Goal: Check status

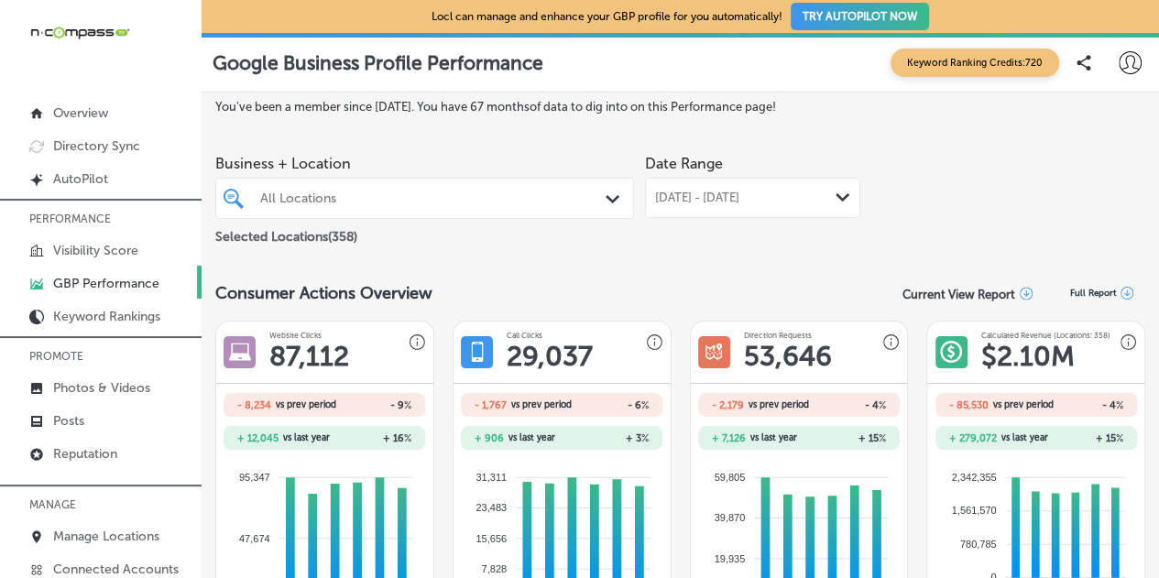
click at [326, 203] on div "All Locations" at bounding box center [433, 199] width 347 height 16
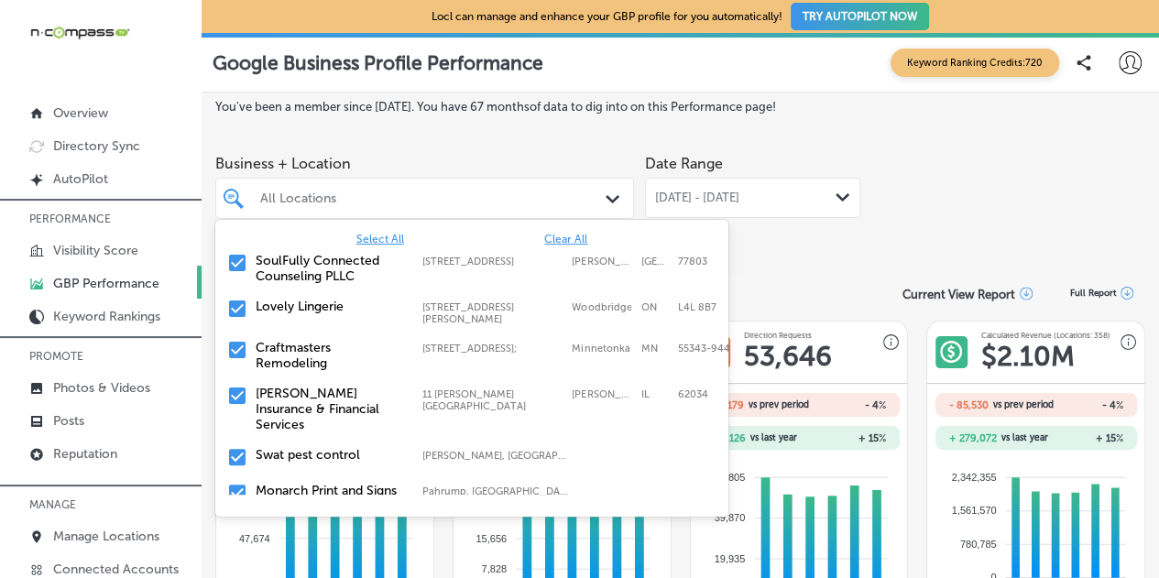
click at [295, 195] on div "All Locations" at bounding box center [433, 199] width 347 height 16
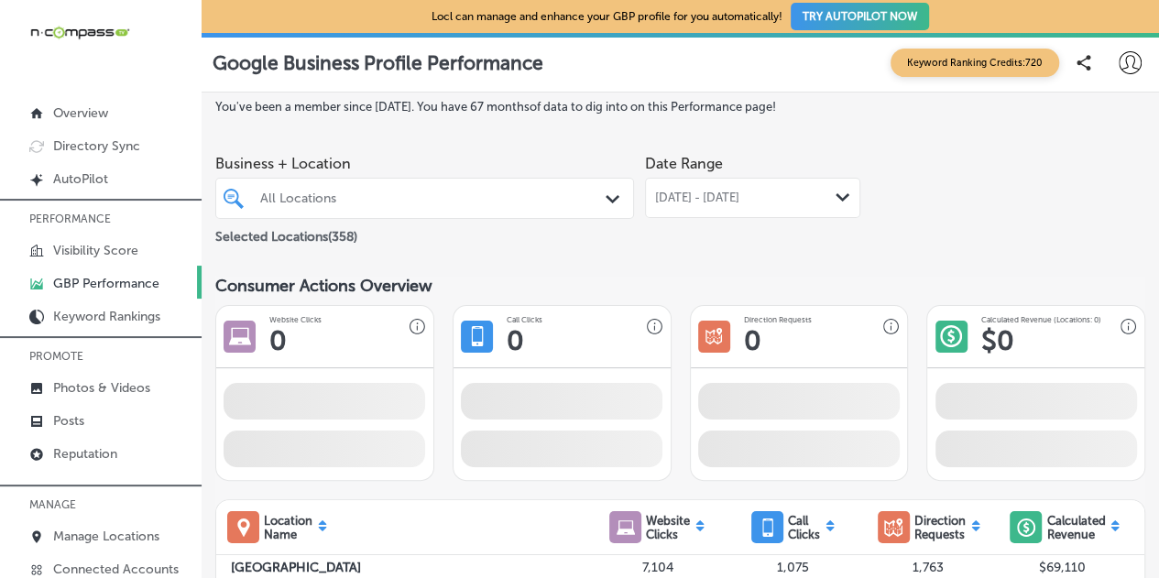
click at [295, 195] on div "All Locations" at bounding box center [433, 199] width 347 height 16
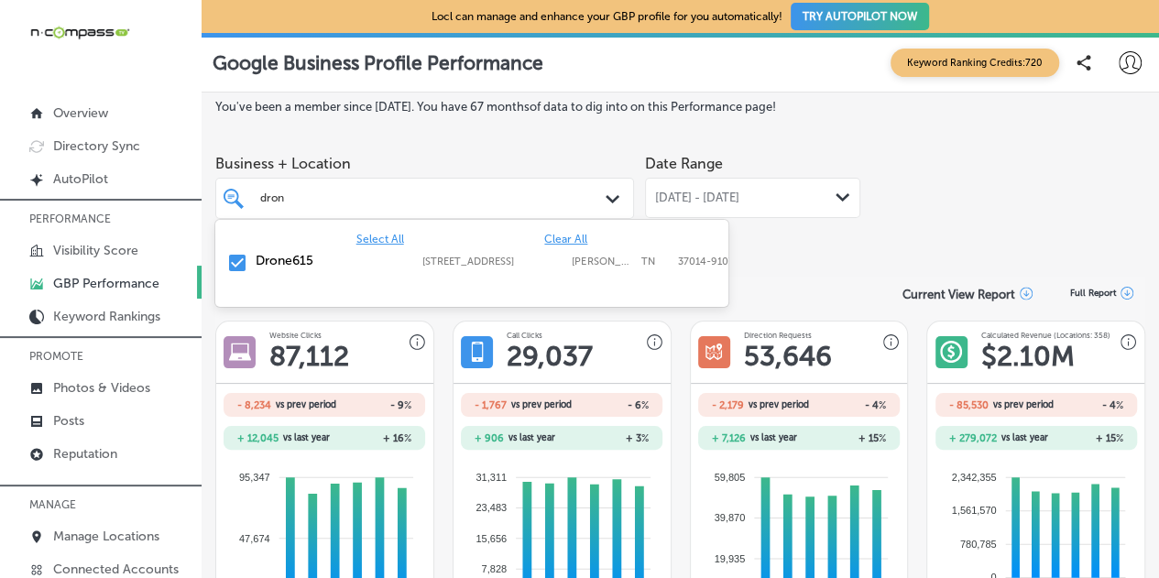
click at [361, 265] on label "Drone615" at bounding box center [330, 261] width 148 height 16
click at [329, 258] on label "Drone615" at bounding box center [330, 261] width 148 height 16
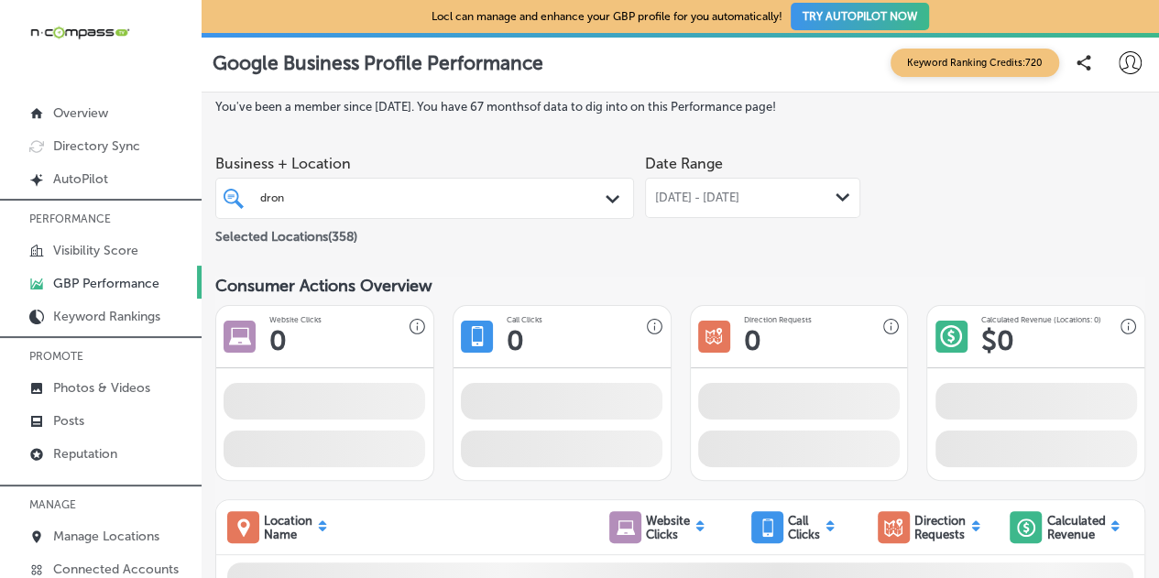
click at [982, 229] on div "Business + Location dron dron Path Created with Sketch. Selected Locations ( 35…" at bounding box center [680, 197] width 930 height 103
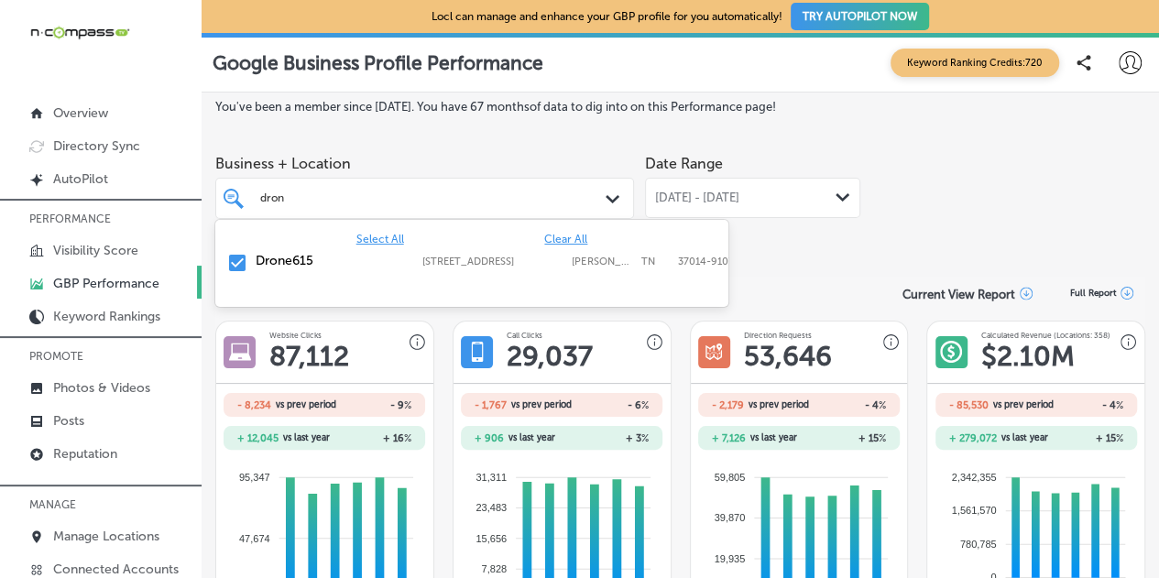
click at [416, 208] on div "dron dron" at bounding box center [407, 198] width 299 height 20
click at [236, 259] on input "checkbox" at bounding box center [237, 263] width 22 height 22
click at [238, 265] on input "checkbox" at bounding box center [237, 263] width 22 height 22
click at [893, 229] on div "Business + Location [STREET_ADDRESS]. [STREET_ADDRESS]. 2 results available for…" at bounding box center [680, 197] width 930 height 103
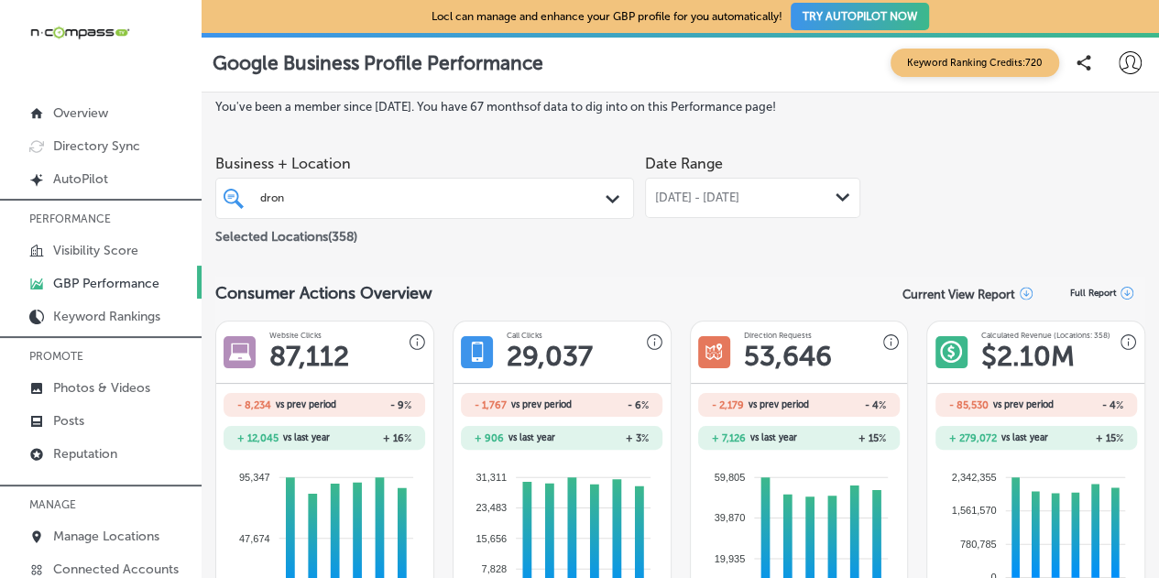
click at [413, 199] on div "dron dron" at bounding box center [407, 198] width 299 height 20
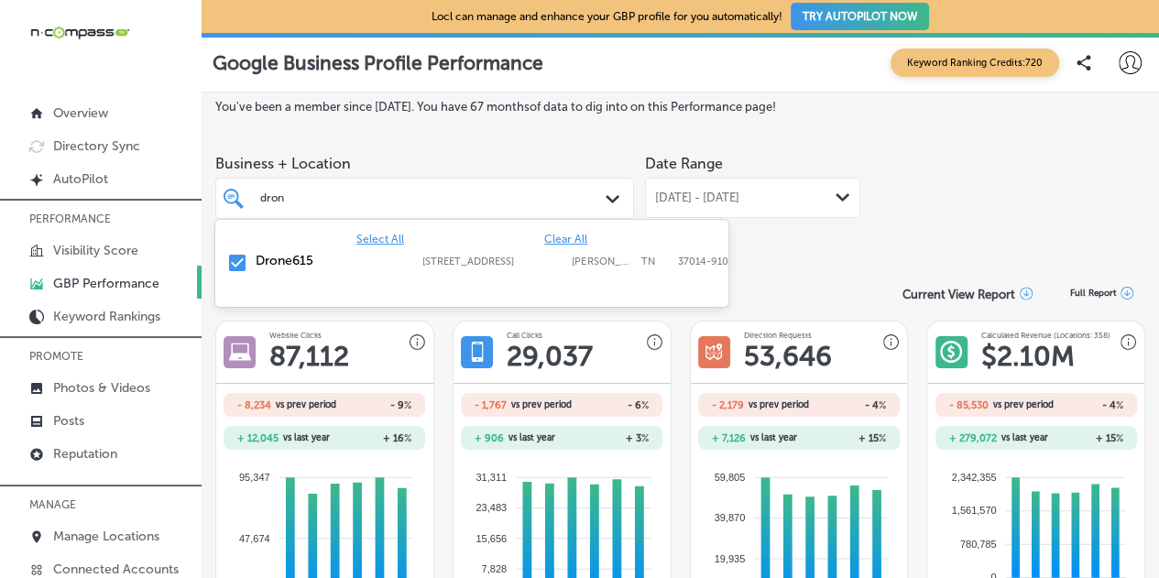
click at [574, 234] on span "Clear All" at bounding box center [565, 239] width 43 height 13
click at [557, 240] on span "Clear All" at bounding box center [565, 239] width 43 height 13
click at [228, 265] on input "checkbox" at bounding box center [237, 263] width 22 height 22
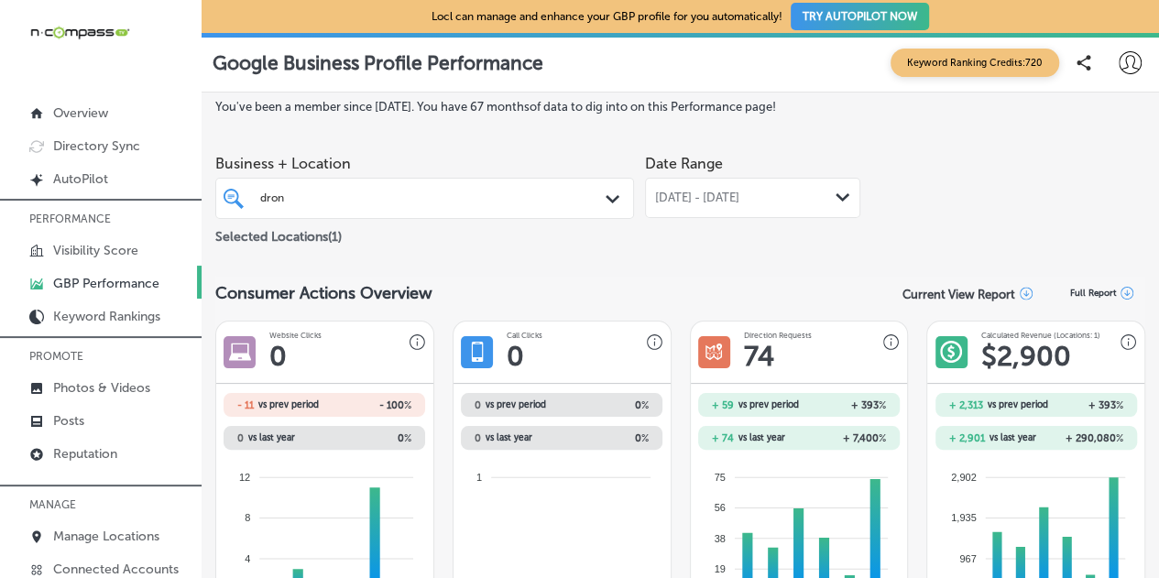
click at [728, 194] on span "[DATE] - [DATE]" at bounding box center [697, 198] width 84 height 15
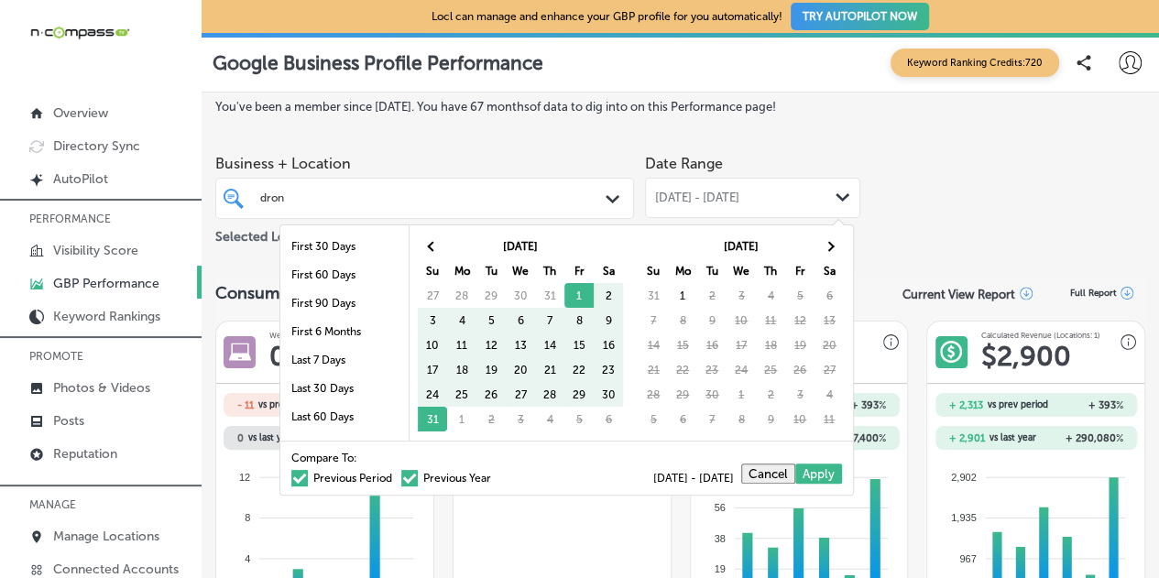
click at [287, 190] on div "dron dron" at bounding box center [407, 198] width 299 height 20
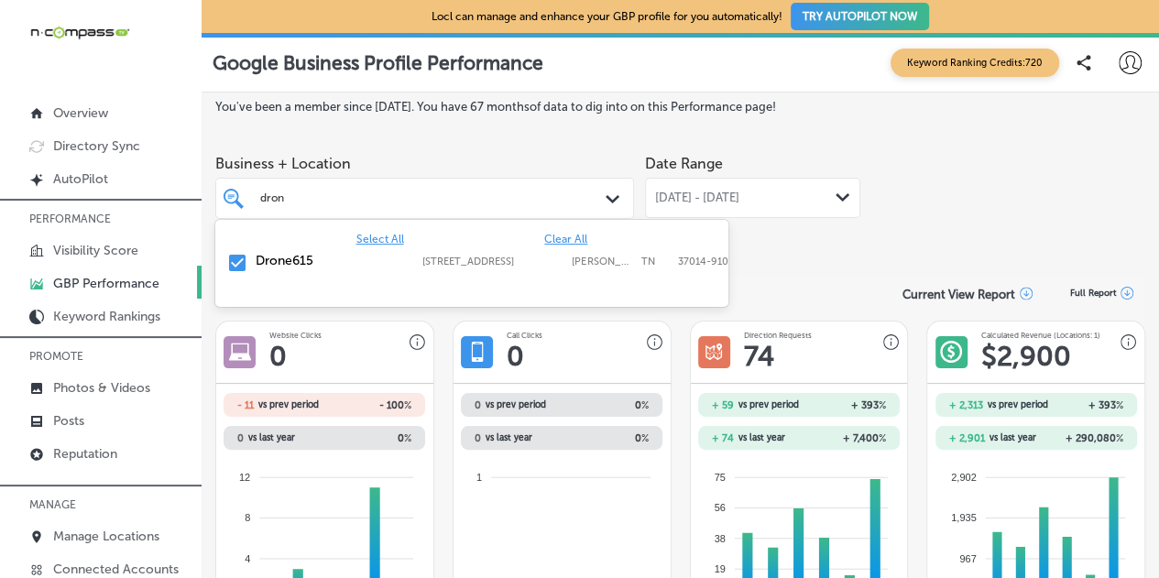
click at [573, 233] on span "Clear All" at bounding box center [565, 239] width 43 height 13
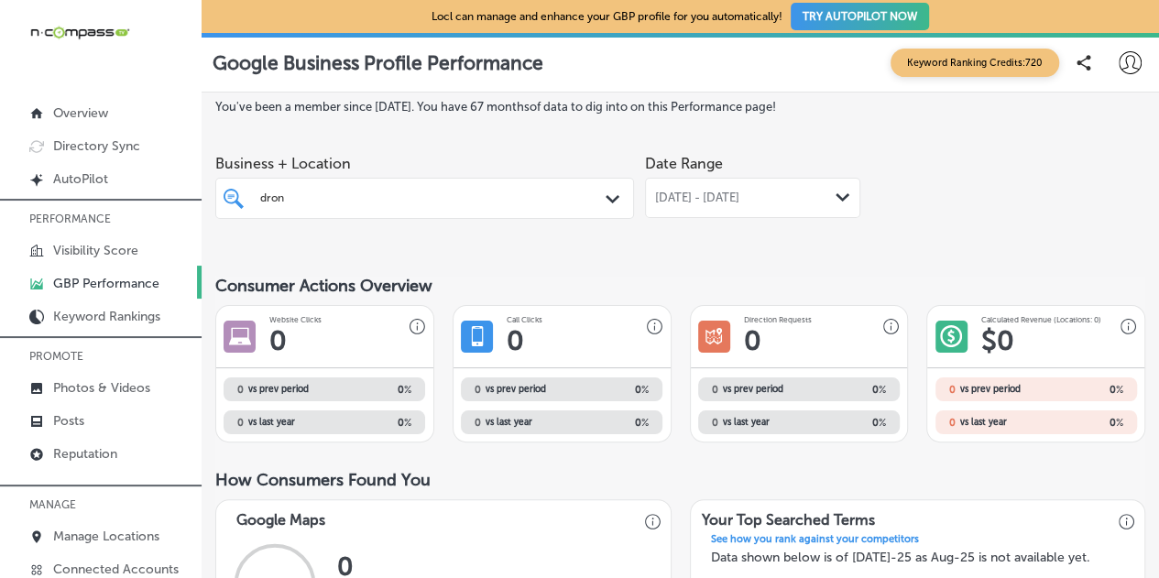
click at [420, 199] on div "dron dron" at bounding box center [407, 198] width 299 height 20
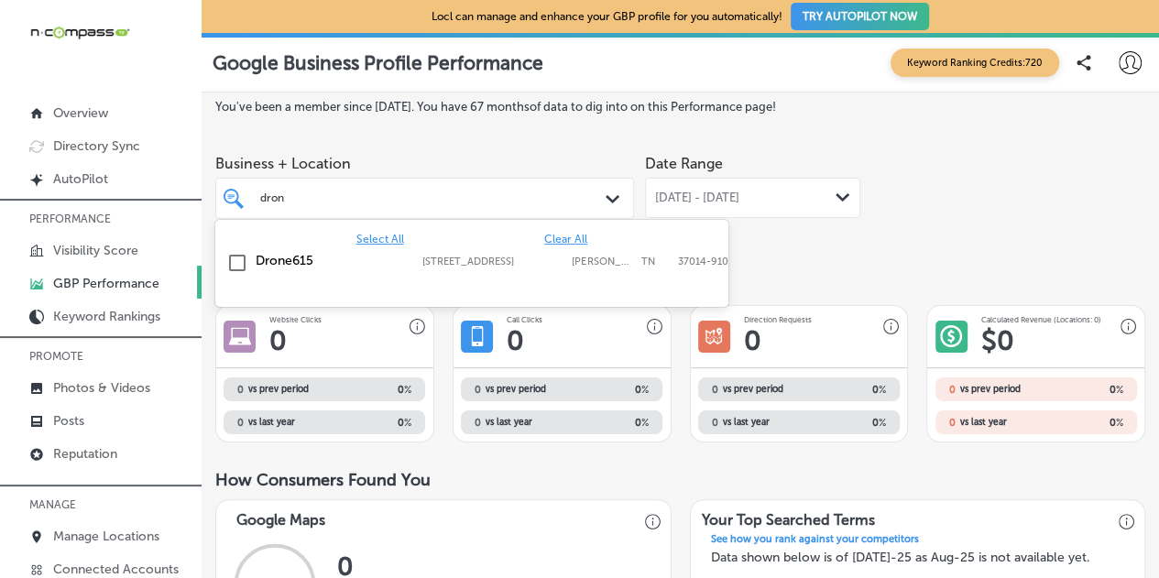
click at [420, 199] on div "dron dron" at bounding box center [407, 198] width 299 height 20
drag, startPoint x: 368, startPoint y: 203, endPoint x: 73, endPoint y: 214, distance: 295.3
click at [73, 214] on div "iconmonstr-menu-thin copy Created with Sketch. Overview Directory Sync Created …" at bounding box center [579, 289] width 1159 height 578
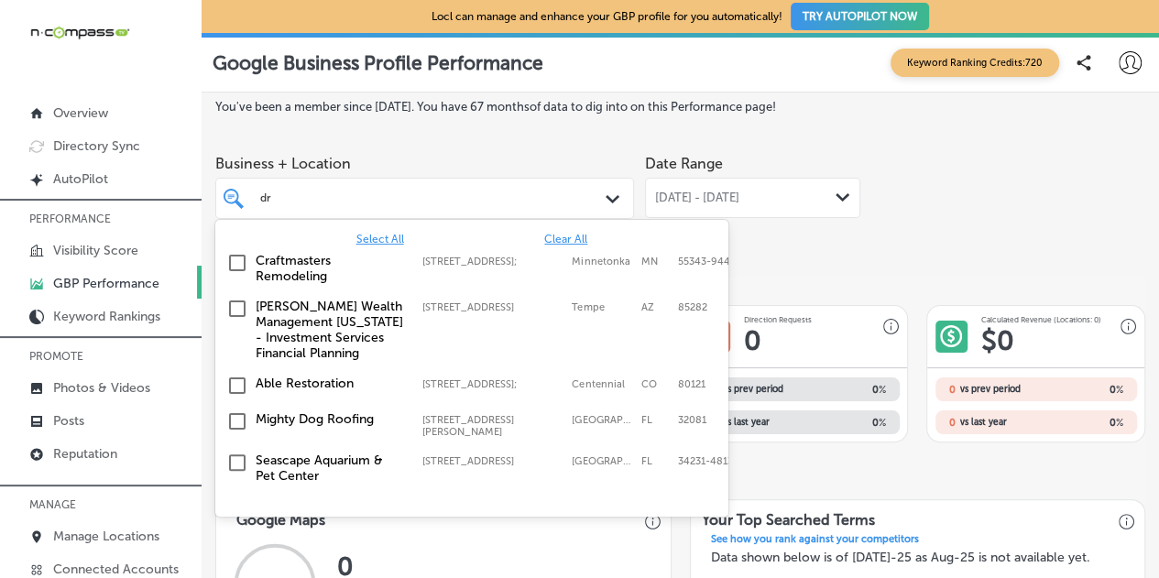
type input "d"
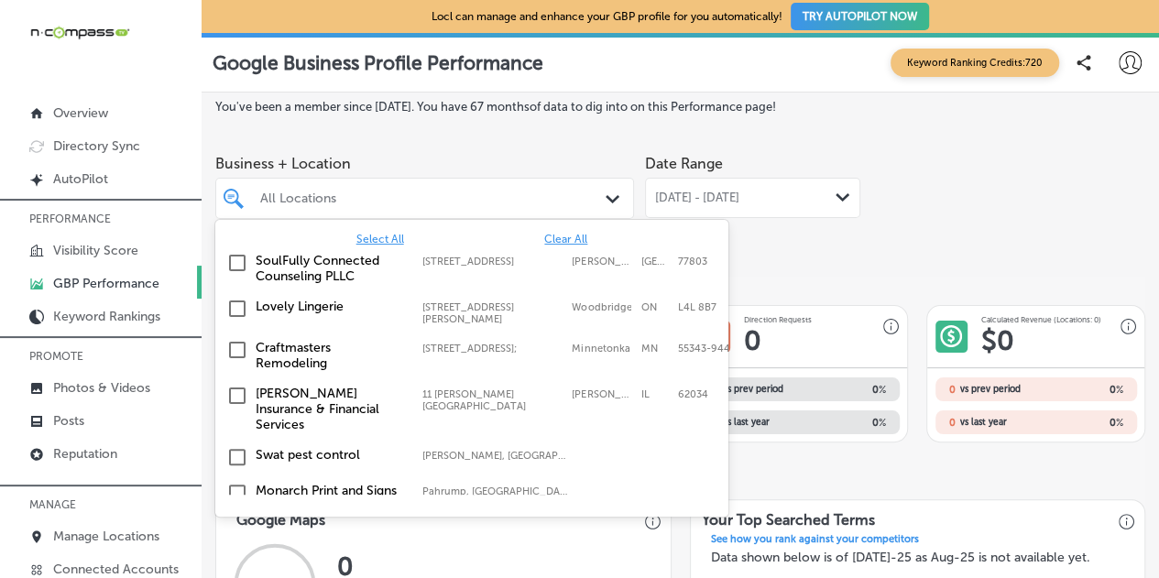
click at [343, 195] on div "All Locations" at bounding box center [433, 199] width 347 height 16
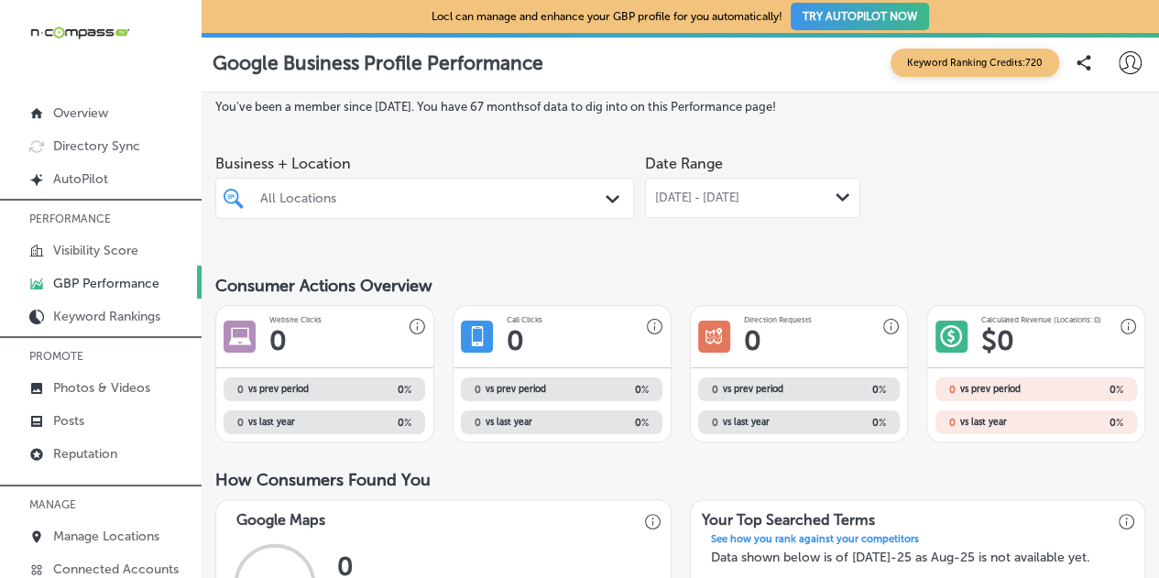
click at [342, 193] on div "All Locations" at bounding box center [433, 199] width 347 height 16
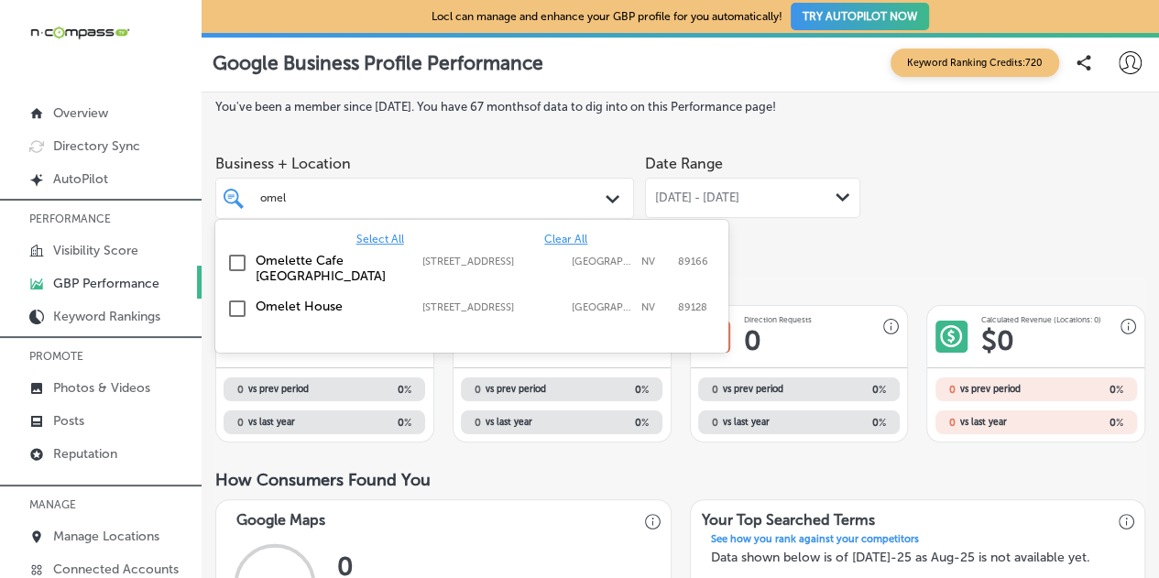
click at [291, 272] on label "Omelette Cafe [GEOGRAPHIC_DATA]" at bounding box center [330, 268] width 148 height 31
type input "omel"
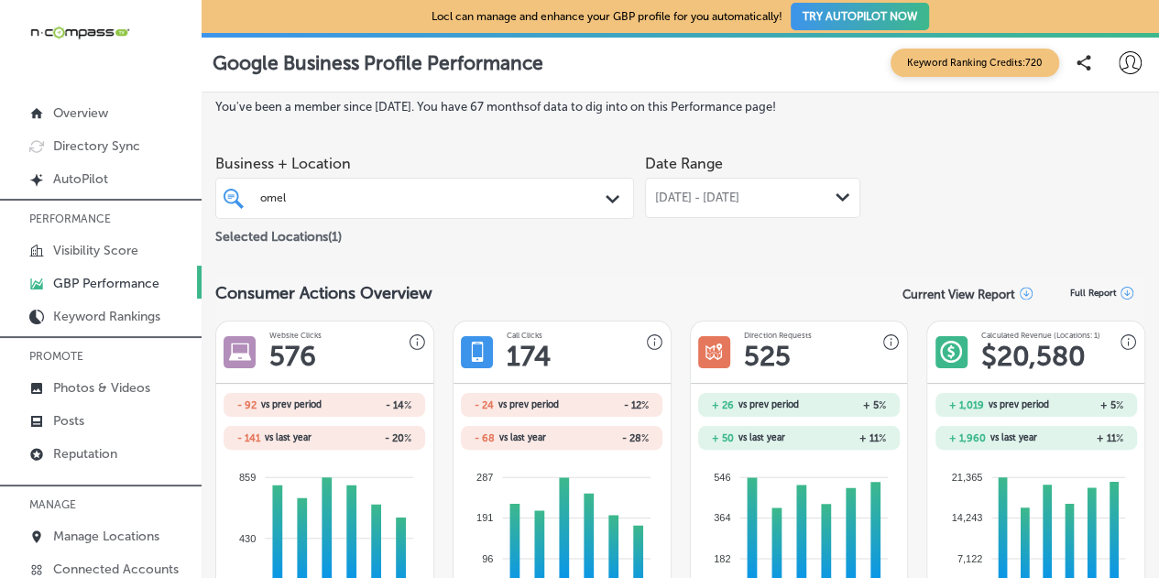
click at [740, 201] on span "[DATE] - [DATE]" at bounding box center [697, 198] width 84 height 15
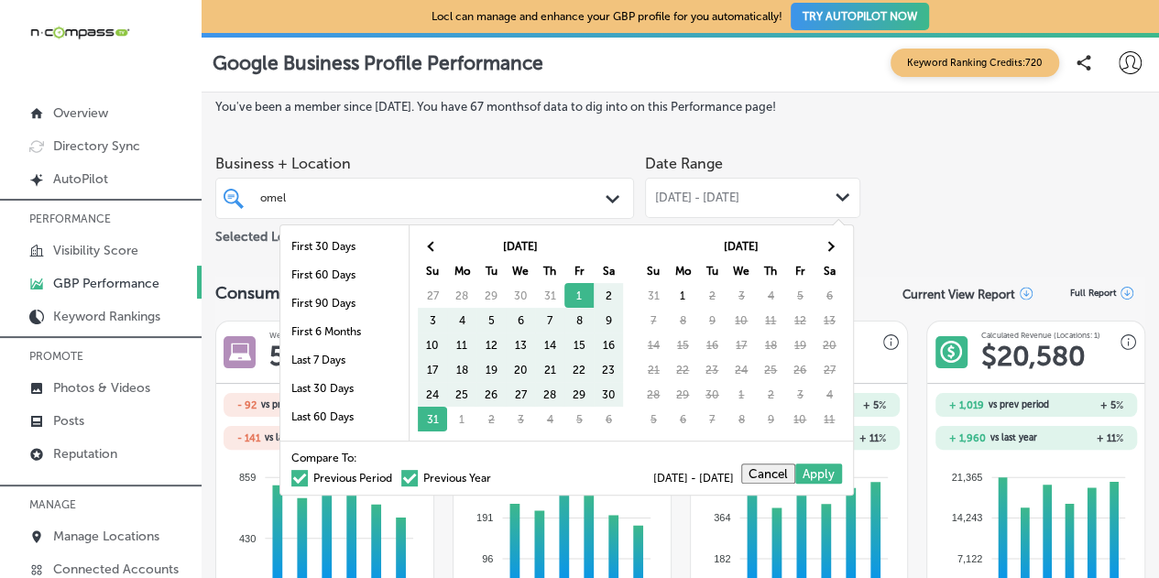
click at [417, 239] on div "[DATE] Su Mo Tu We Th Fr Sa 27 28 29 30 31 1 2 3 4 5 6 7 8 9 10 11 12 13 14 15 …" at bounding box center [520, 332] width 223 height 215
click at [440, 243] on th at bounding box center [432, 246] width 29 height 25
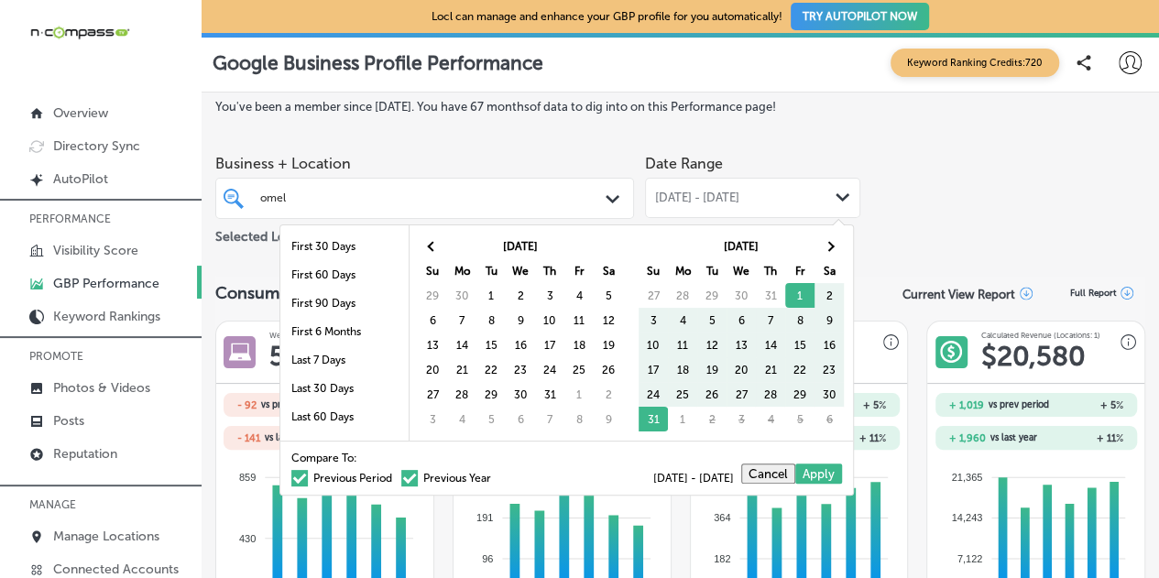
click at [440, 243] on th at bounding box center [432, 246] width 29 height 25
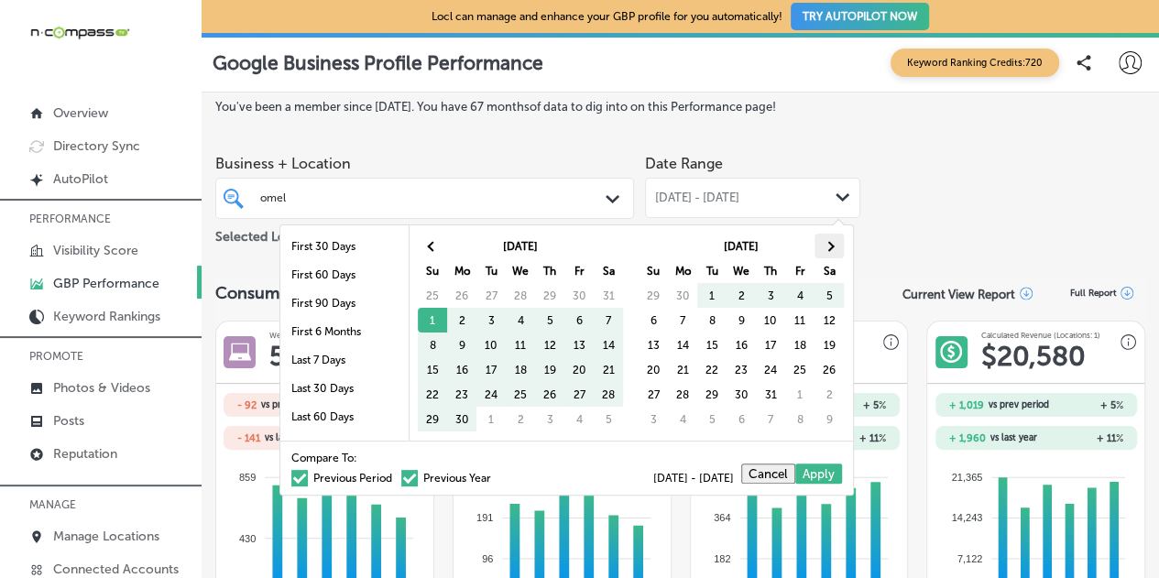
click at [828, 245] on span at bounding box center [830, 246] width 10 height 10
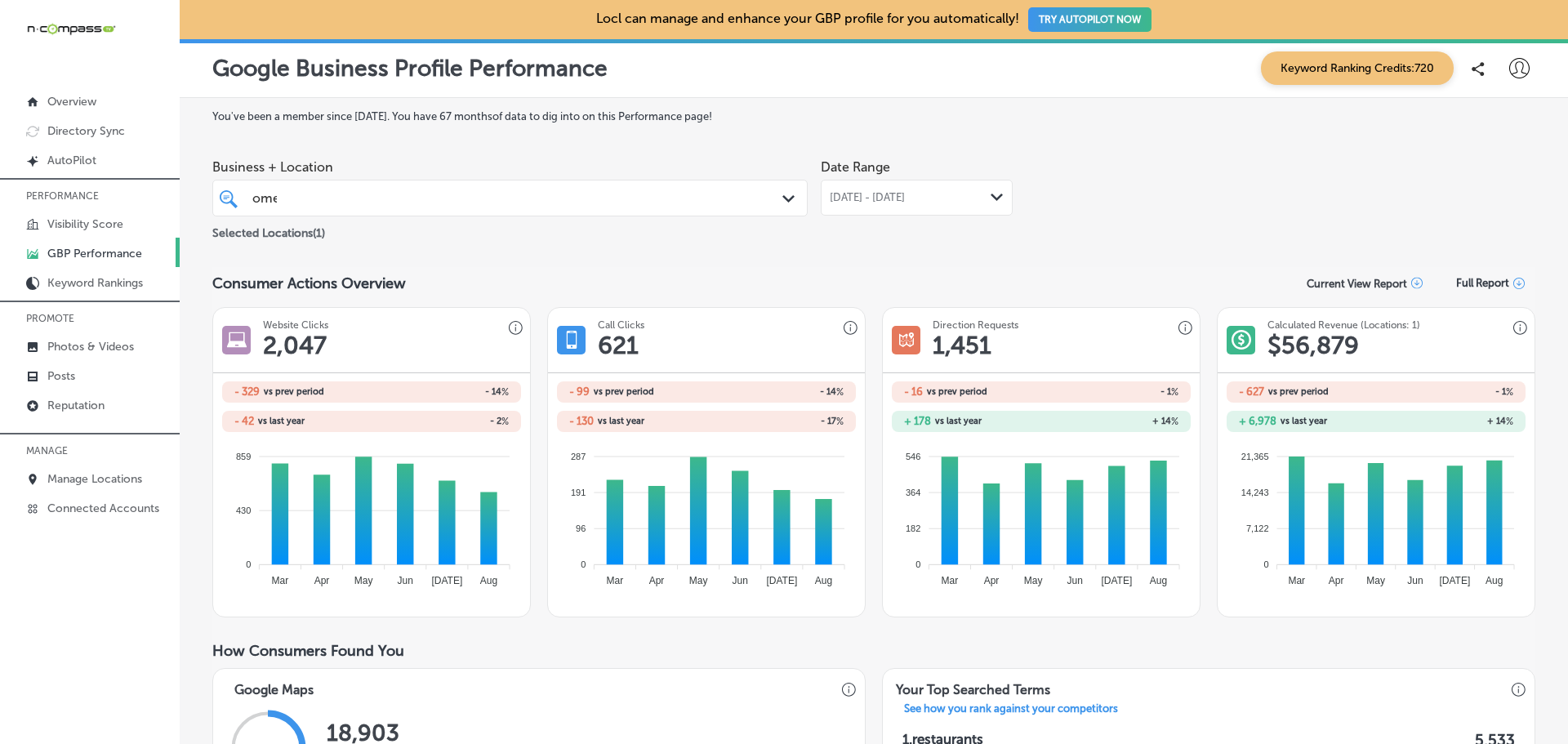
click at [875, 202] on span "[DATE] - [DATE]" at bounding box center [867, 197] width 75 height 13
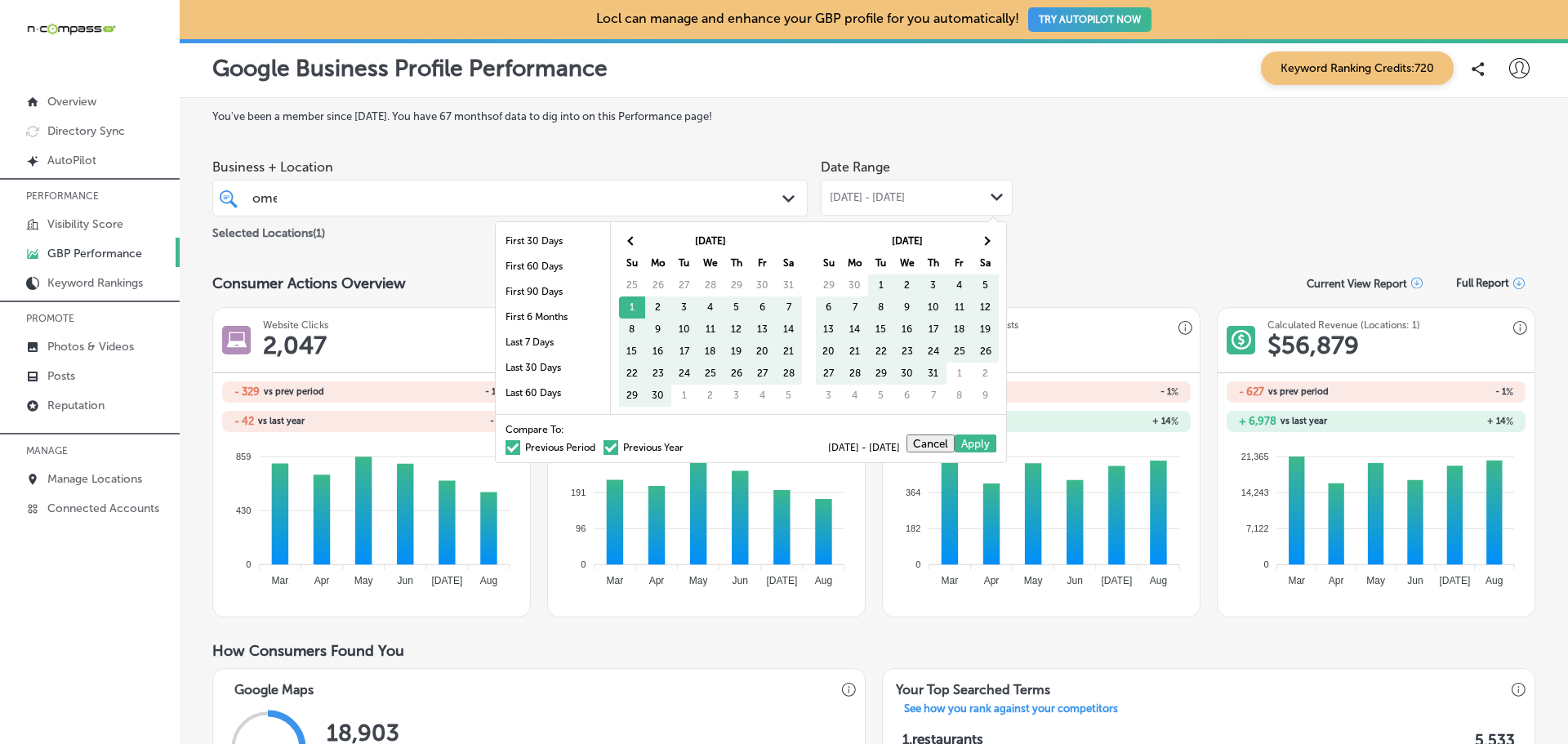
click at [505, 452] on span at bounding box center [512, 447] width 14 height 14
click at [599, 445] on input "Previous Period" at bounding box center [599, 445] width 0 height 0
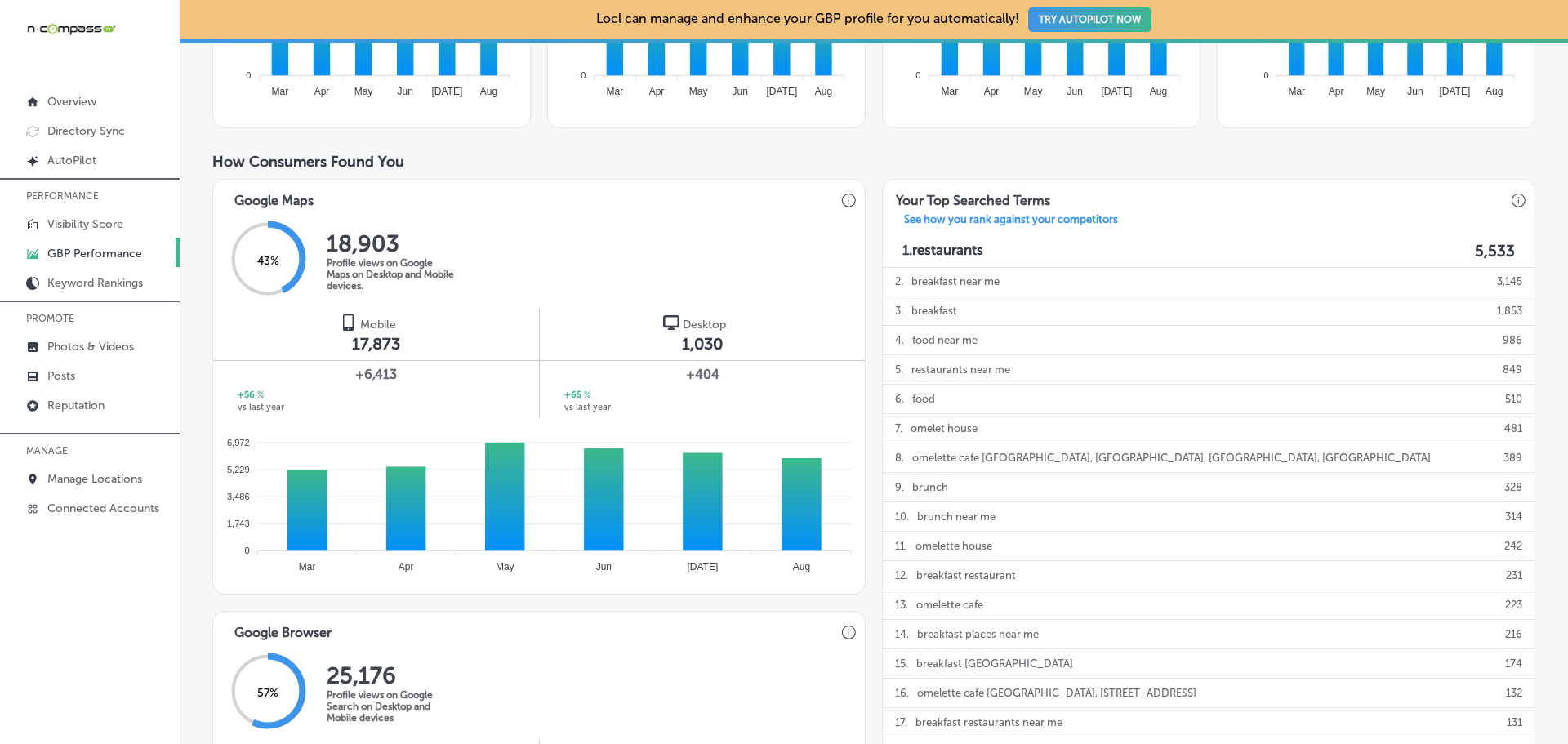
scroll to position [408, 0]
